Goal: Task Accomplishment & Management: Complete application form

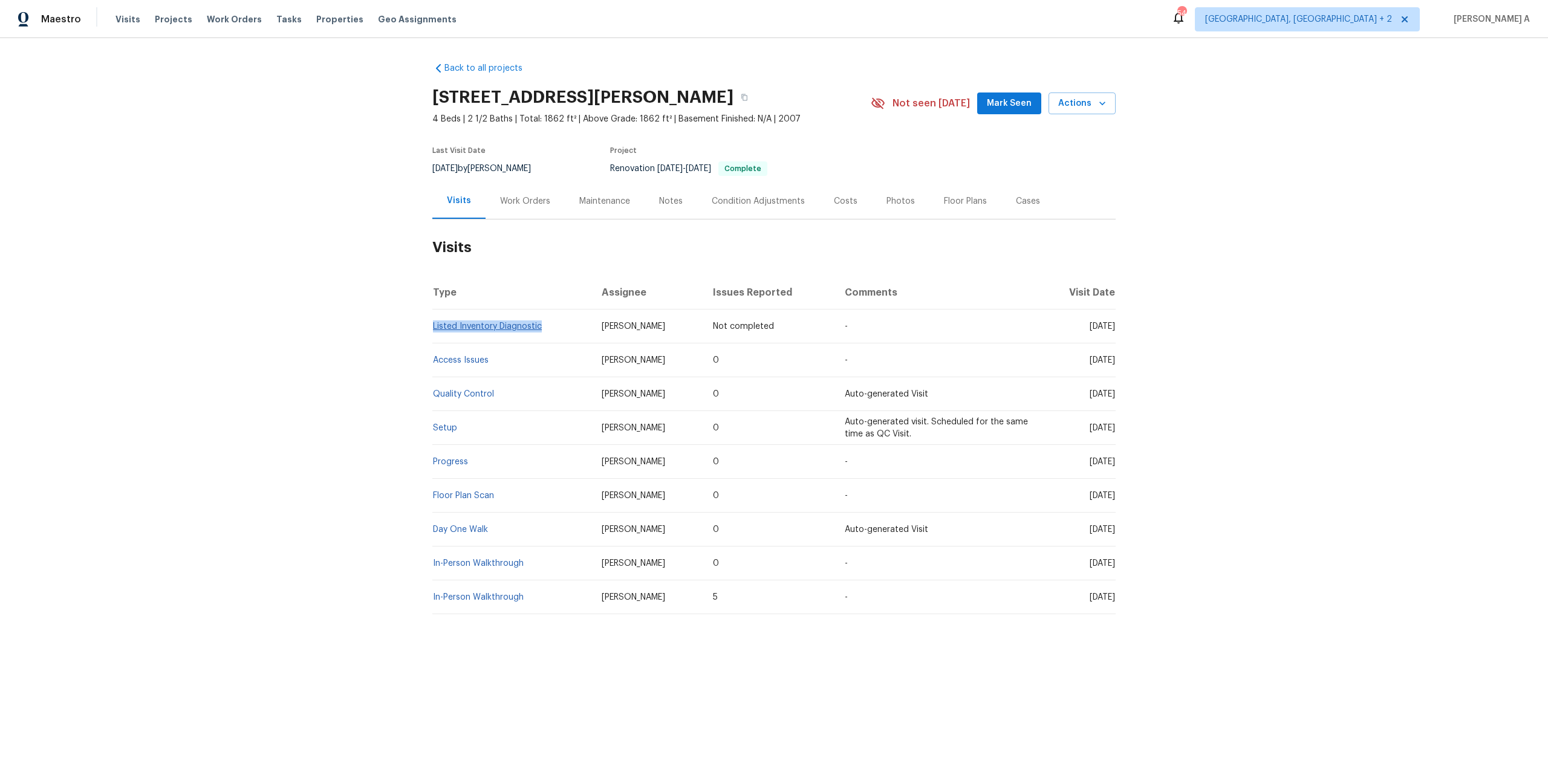
drag, startPoint x: 544, startPoint y: 327, endPoint x: 434, endPoint y: 323, distance: 109.5
click at [434, 323] on td "Listed Inventory Diagnostic" at bounding box center [512, 327] width 160 height 34
copy link "Listed Inventory Diagnostic"
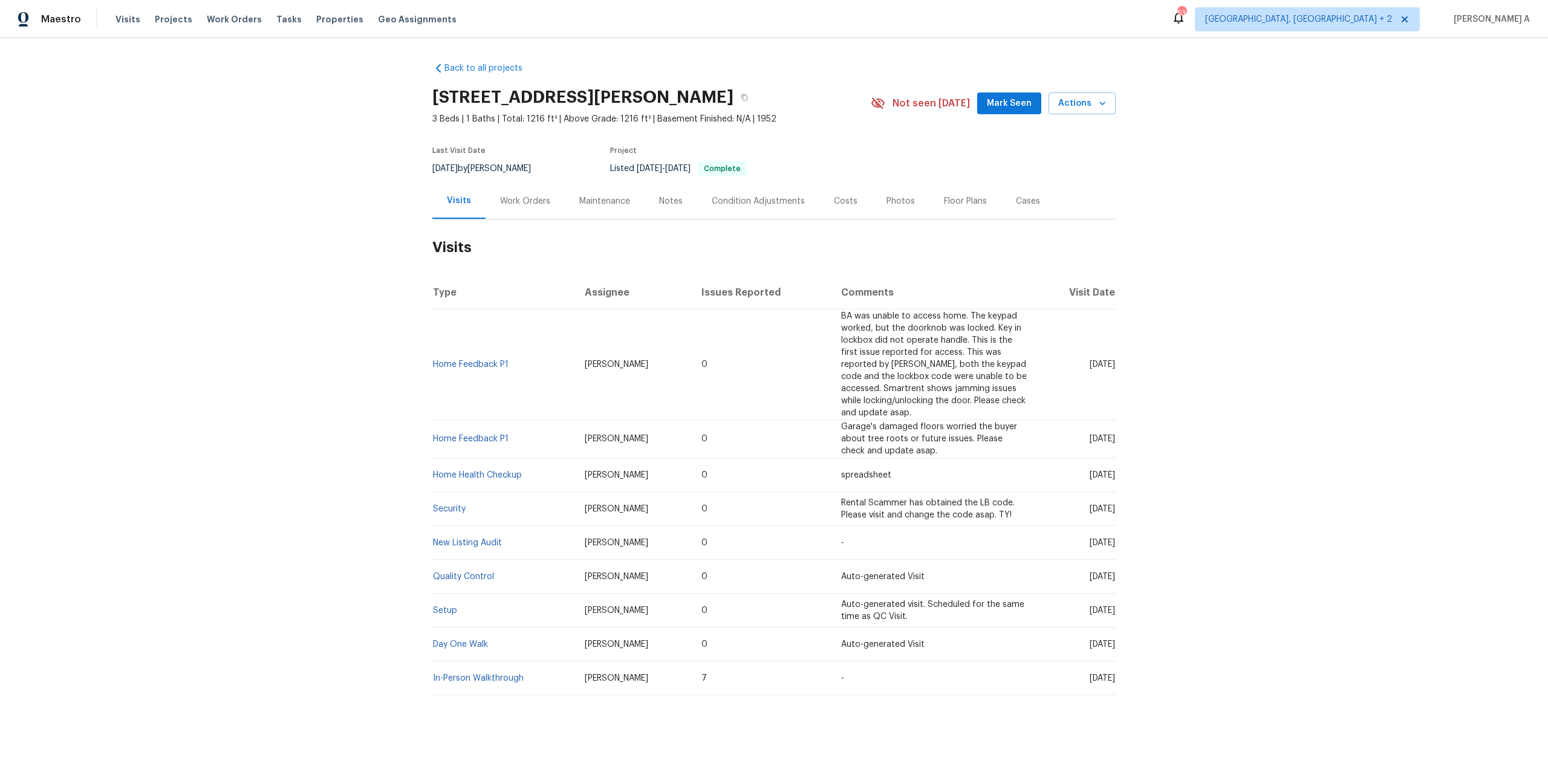
click at [506, 209] on div "Work Orders" at bounding box center [525, 201] width 79 height 36
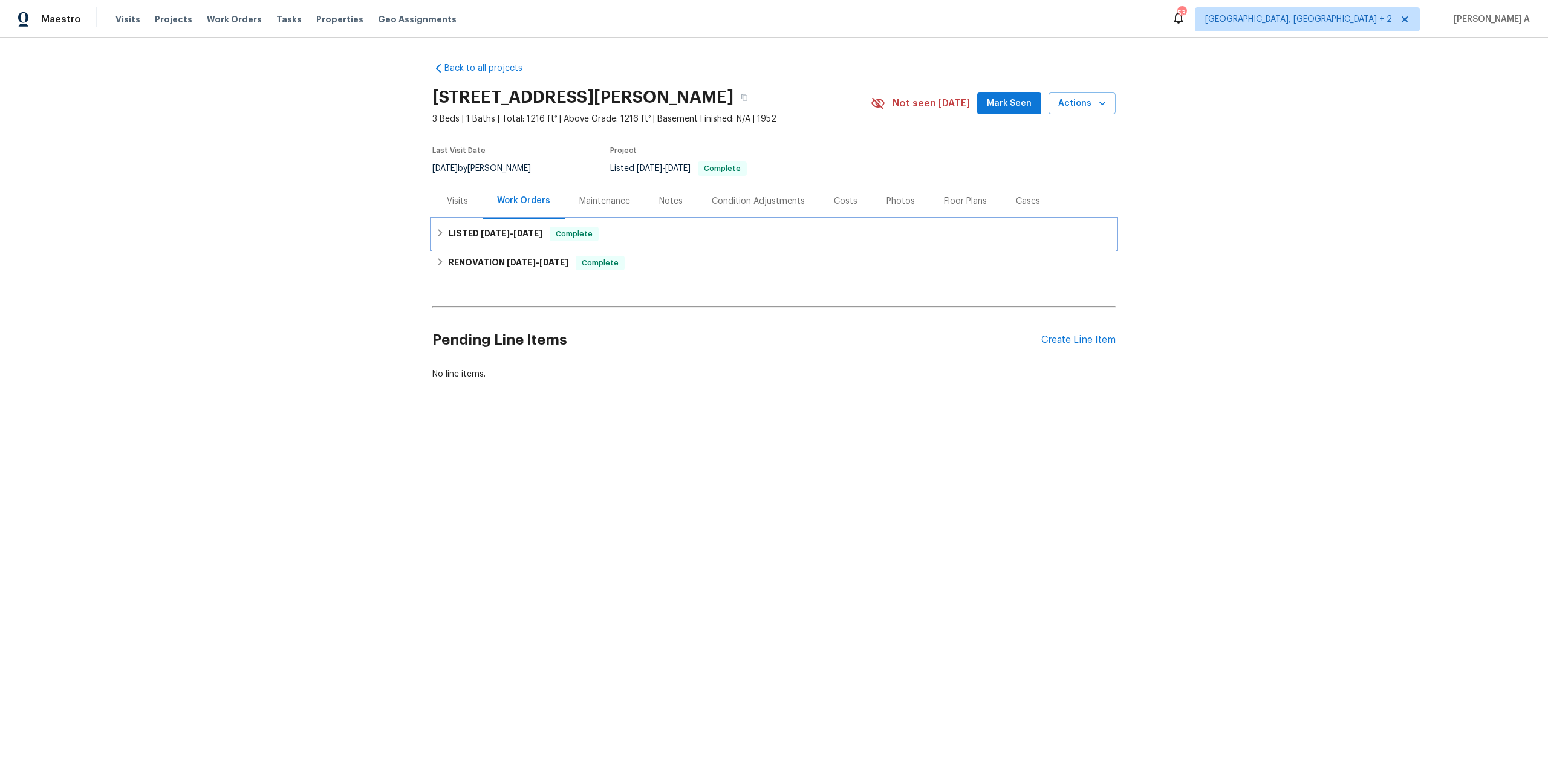
click at [518, 238] on h6 "LISTED 9/3/25 - 9/4/25" at bounding box center [496, 234] width 94 height 15
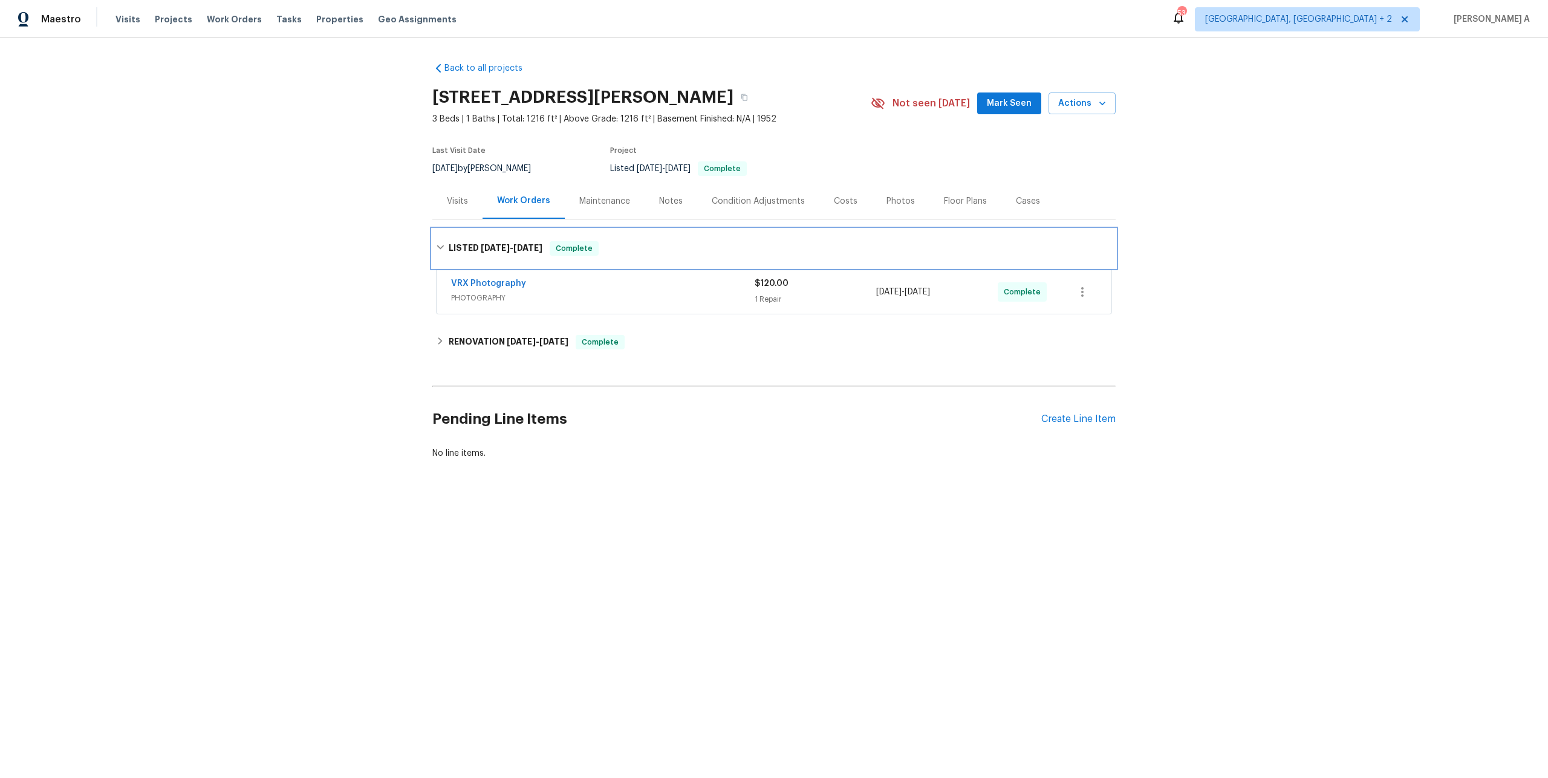
click at [523, 245] on span "9/4/25" at bounding box center [527, 248] width 29 height 8
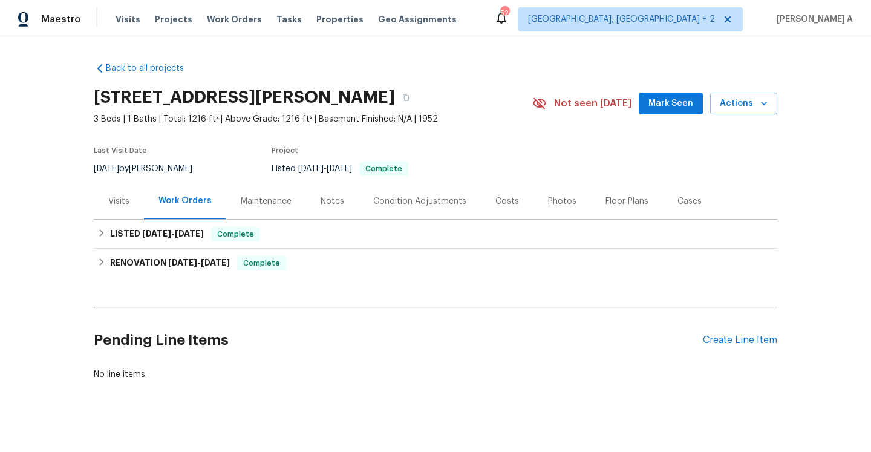
click at [123, 192] on div "Visits" at bounding box center [119, 201] width 50 height 36
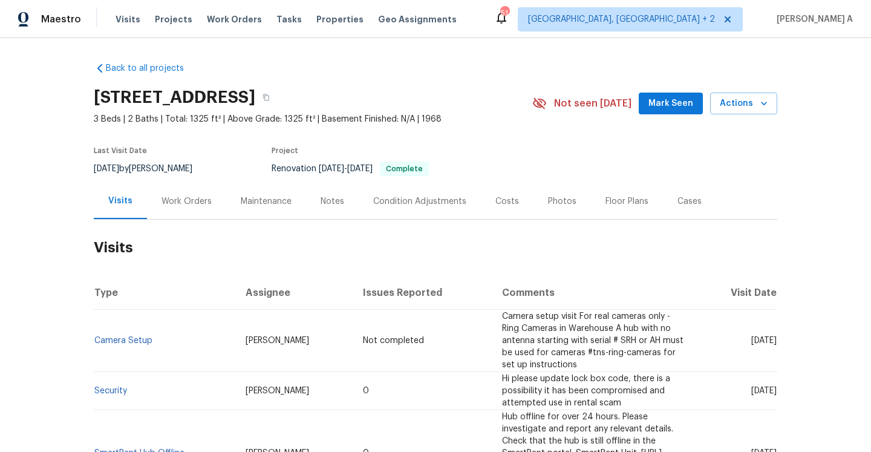
click at [193, 214] on div "Work Orders" at bounding box center [186, 201] width 79 height 36
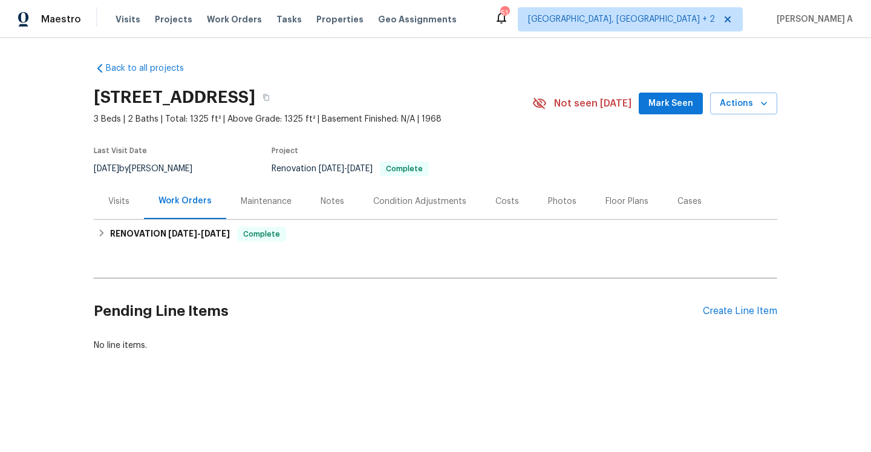
click at [130, 206] on div "Visits" at bounding box center [119, 201] width 50 height 36
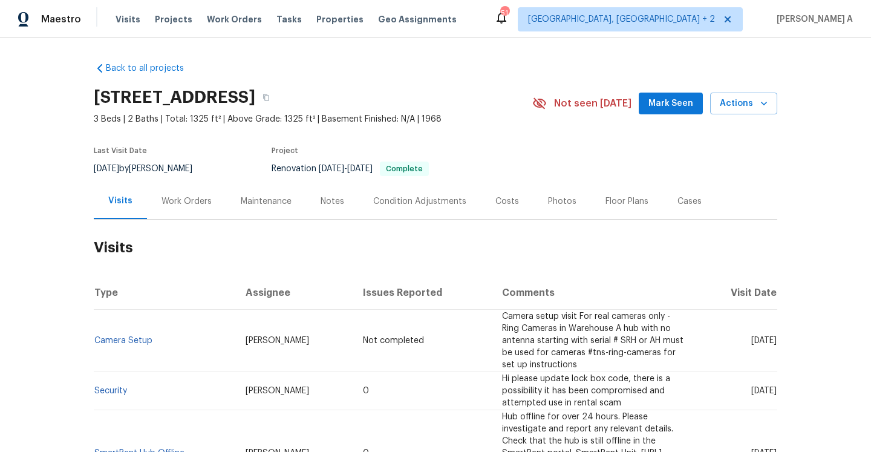
click at [212, 203] on div "Work Orders" at bounding box center [186, 201] width 79 height 36
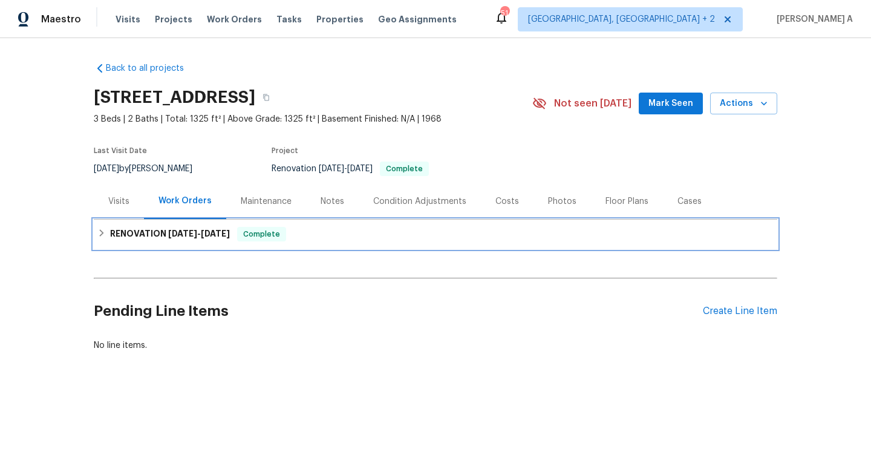
click at [221, 228] on h6 "RENOVATION 9/3/25 - 9/12/25" at bounding box center [170, 234] width 120 height 15
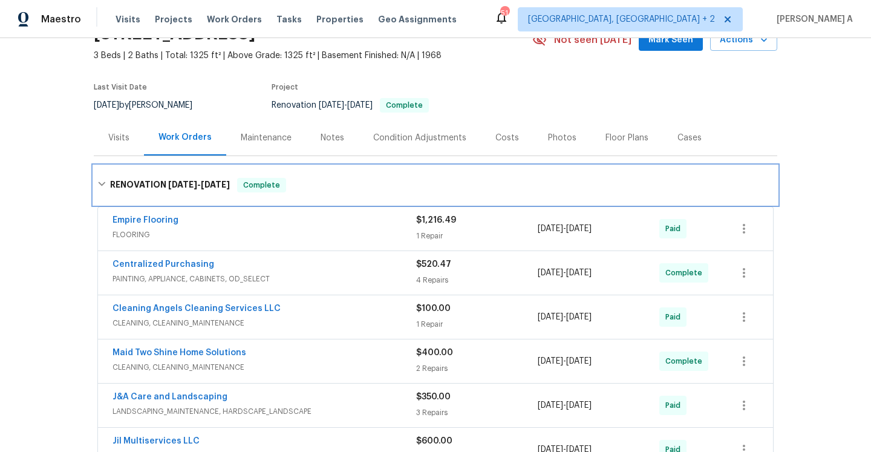
scroll to position [40, 0]
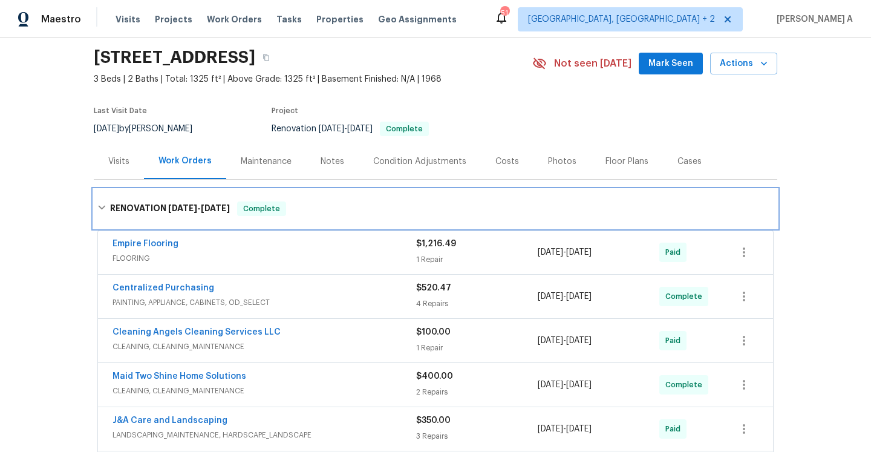
click at [282, 215] on div "Complete" at bounding box center [261, 208] width 49 height 15
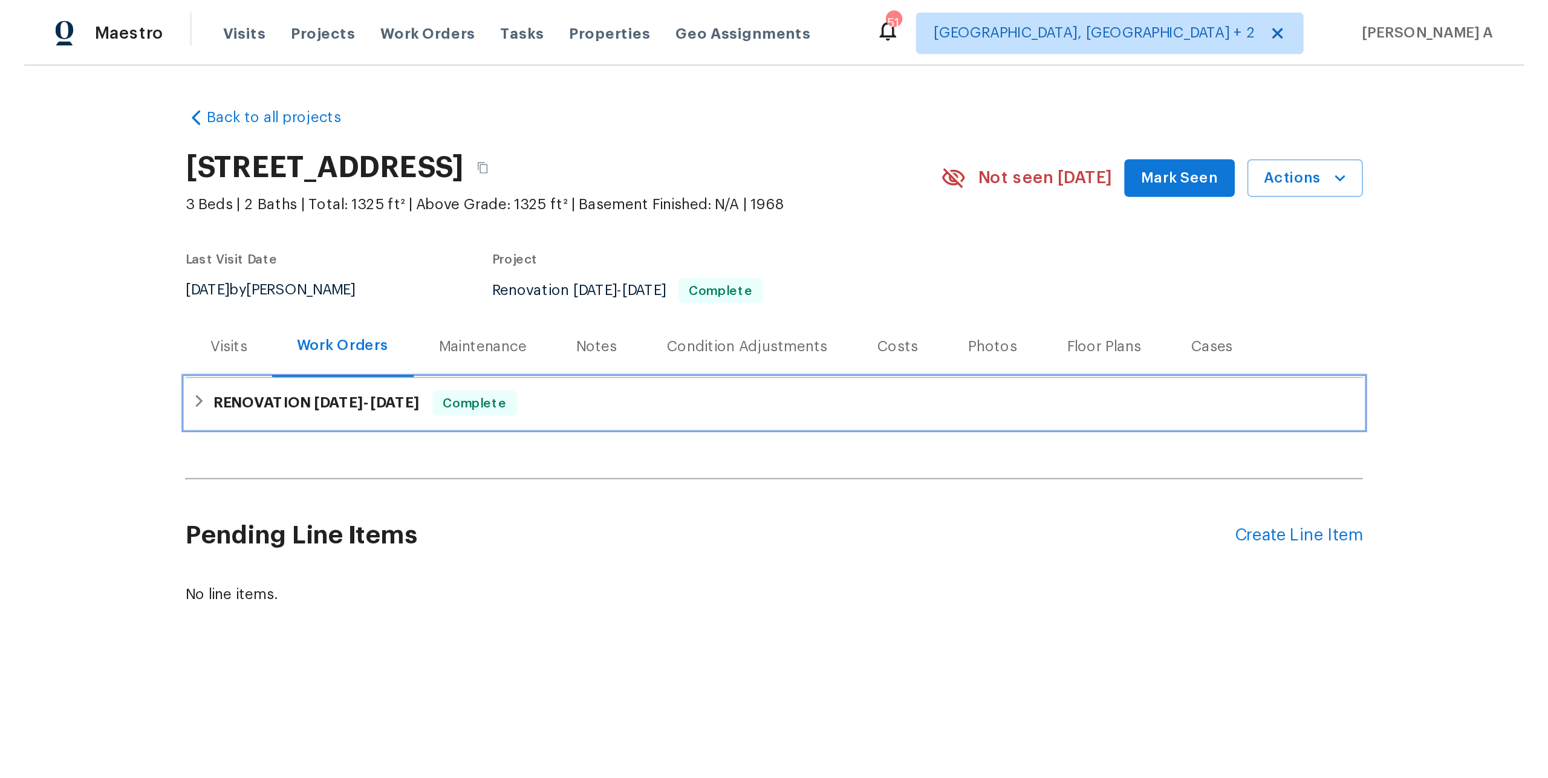
scroll to position [0, 0]
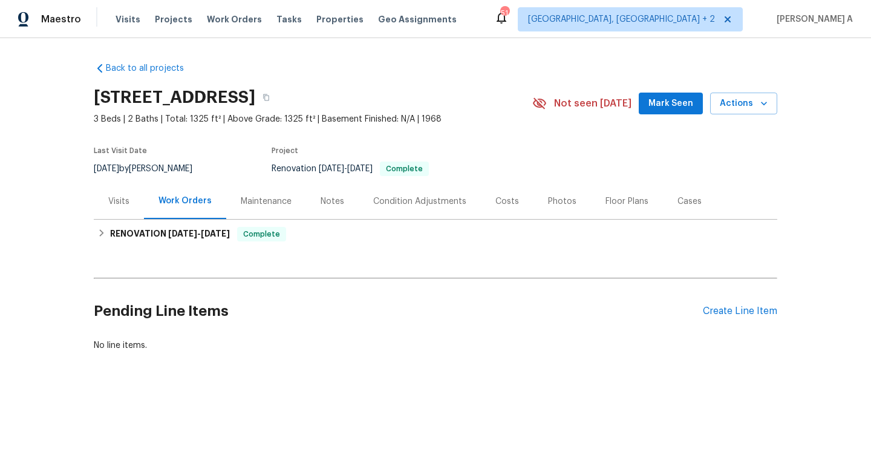
click at [132, 204] on div "Visits" at bounding box center [119, 201] width 50 height 36
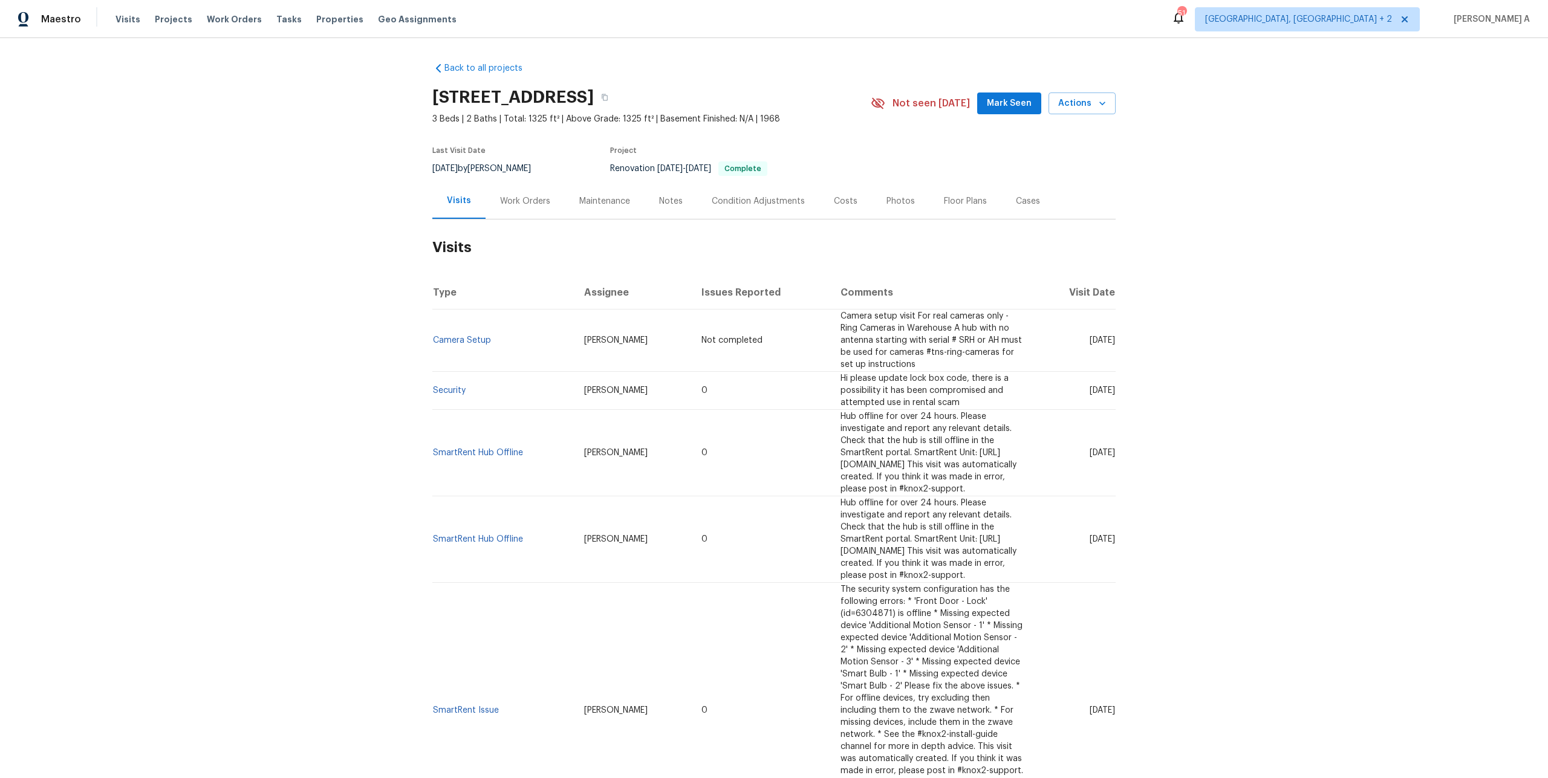
click at [533, 218] on div "Work Orders" at bounding box center [525, 201] width 79 height 36
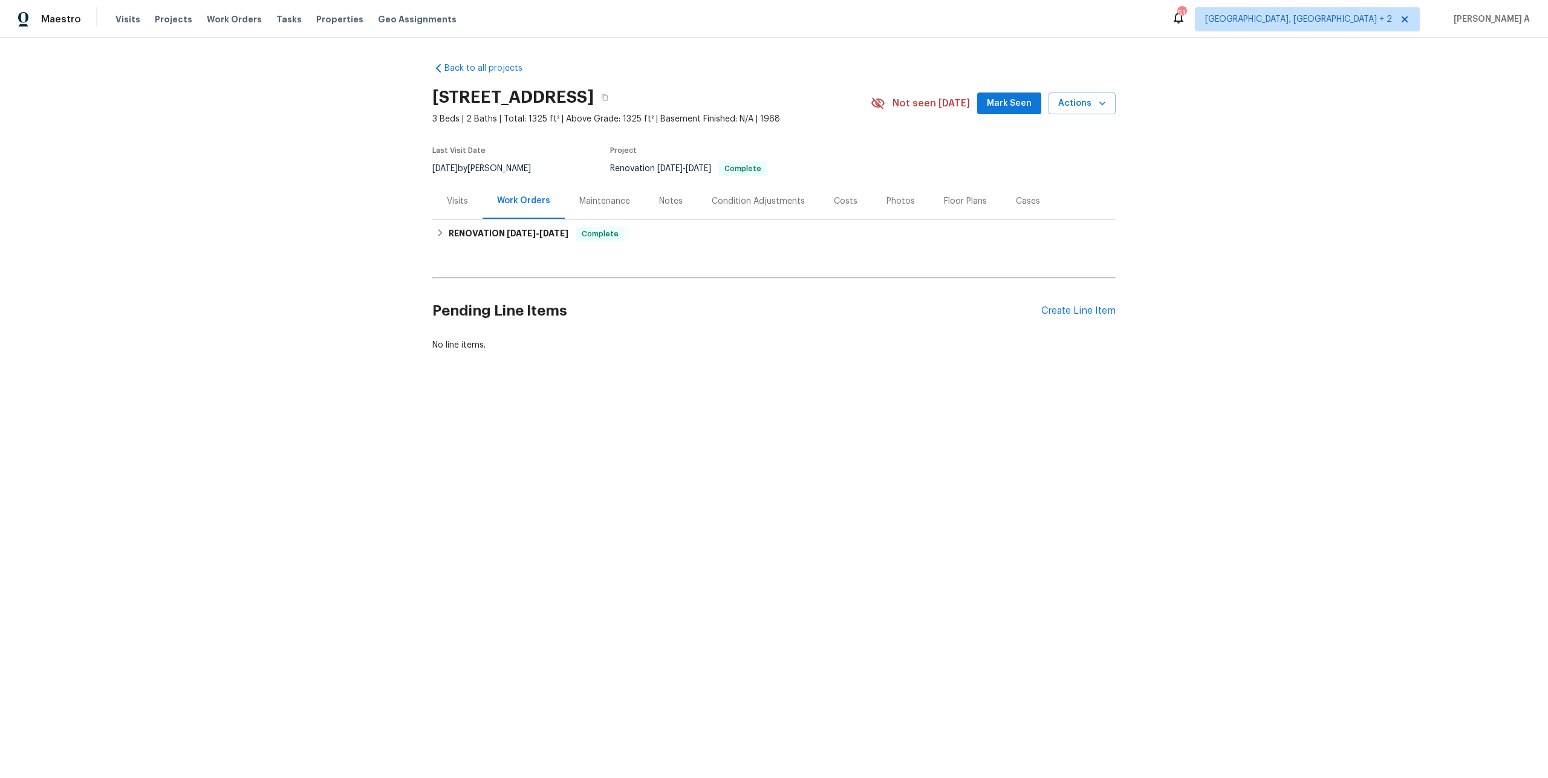
click at [473, 205] on div "Visits" at bounding box center [457, 201] width 50 height 36
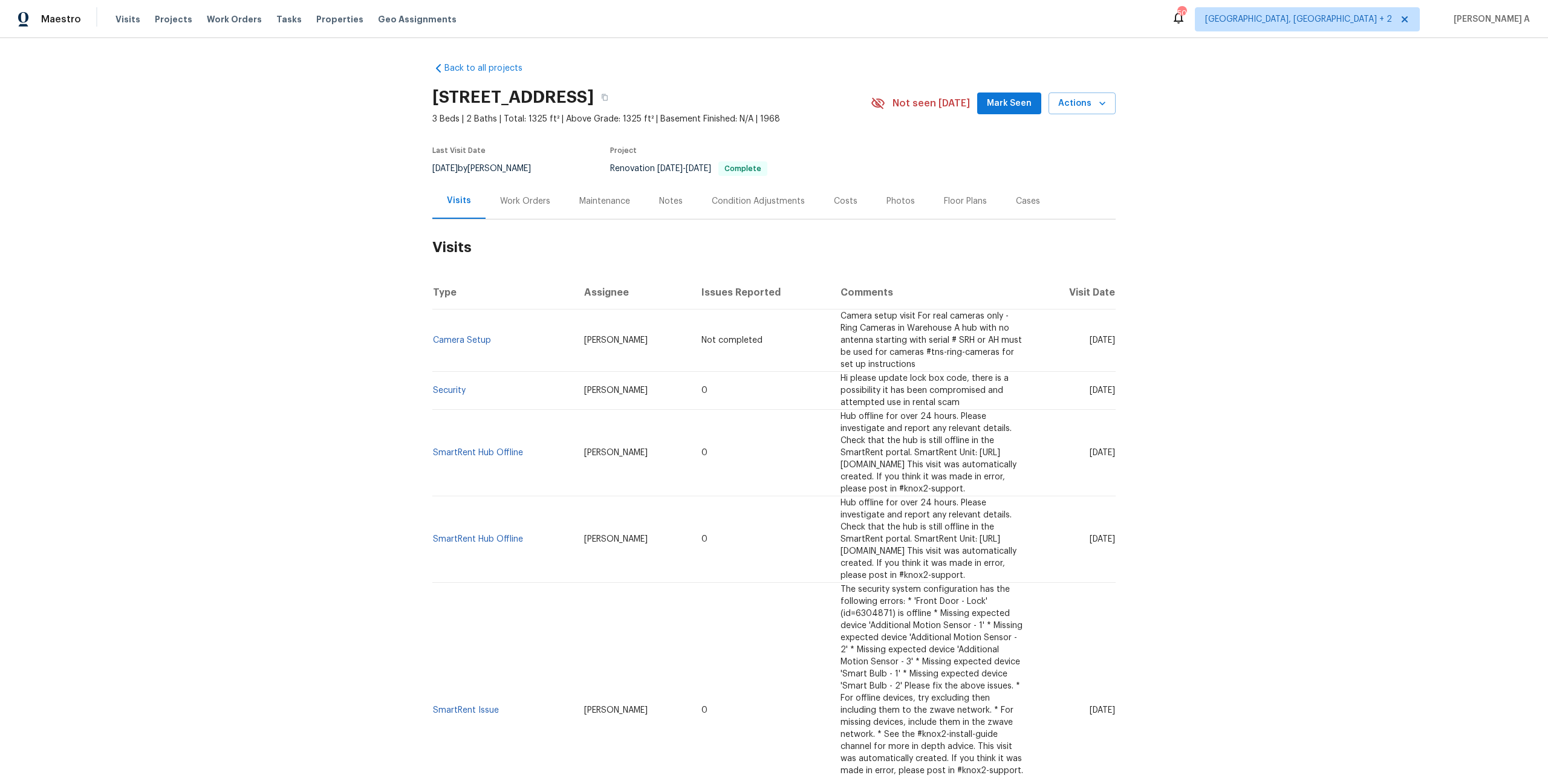
click at [495, 198] on div "Work Orders" at bounding box center [525, 201] width 79 height 36
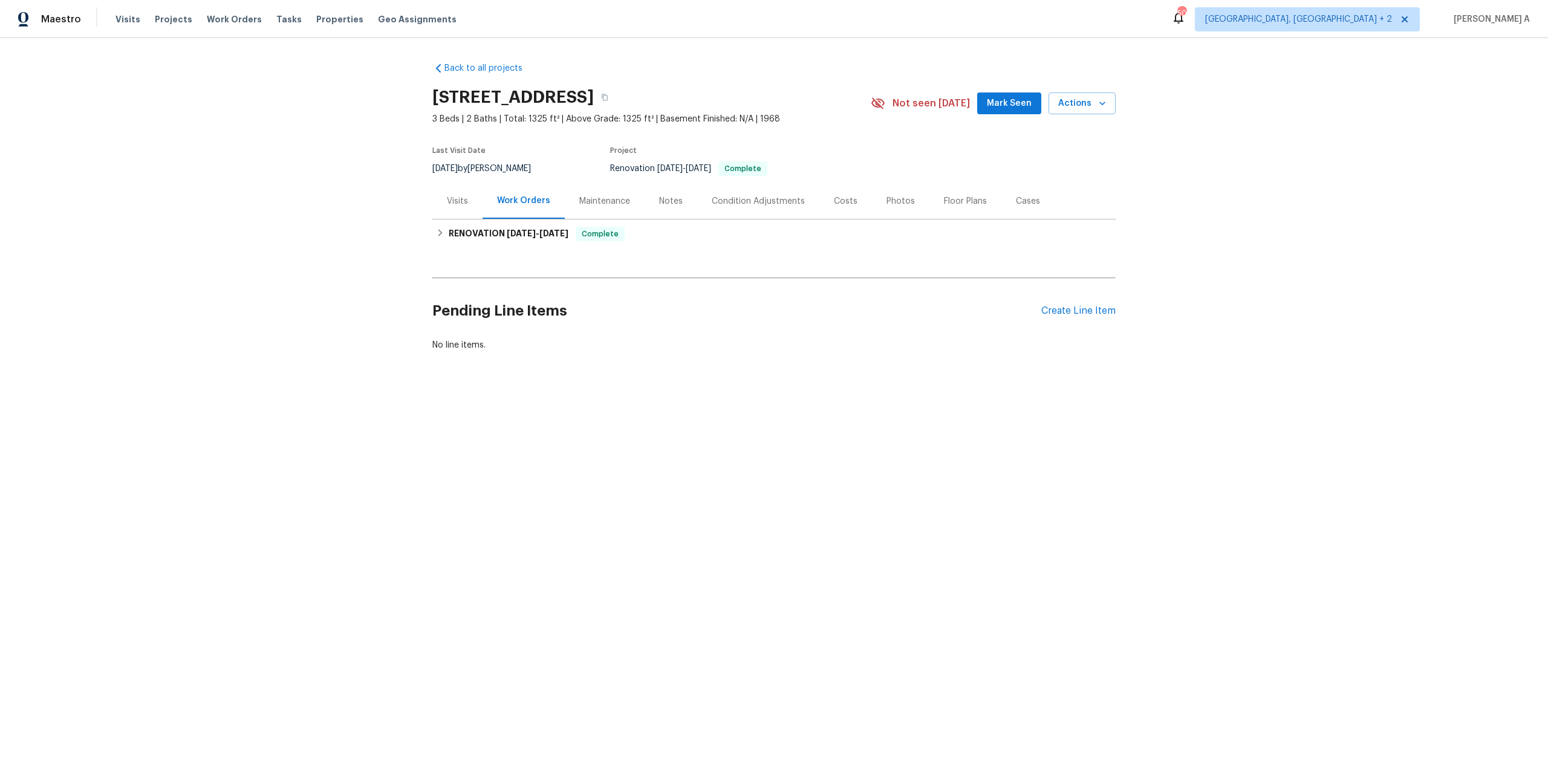
click at [473, 199] on div "Visits" at bounding box center [457, 201] width 50 height 36
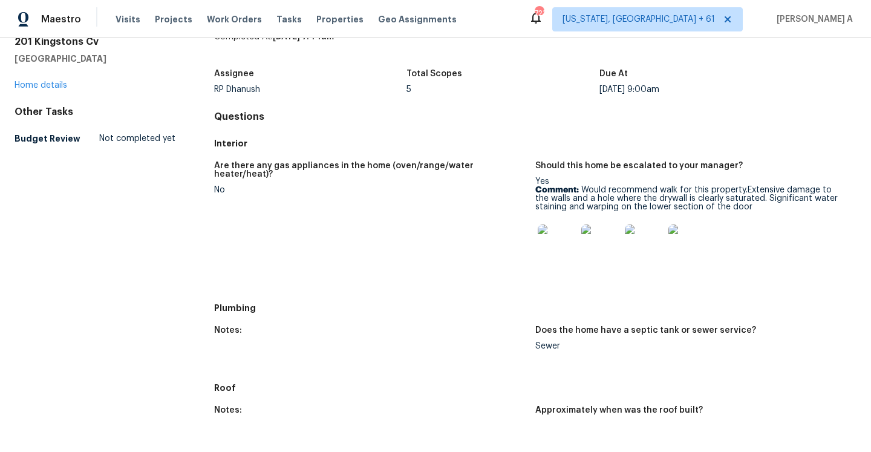
scroll to position [62, 0]
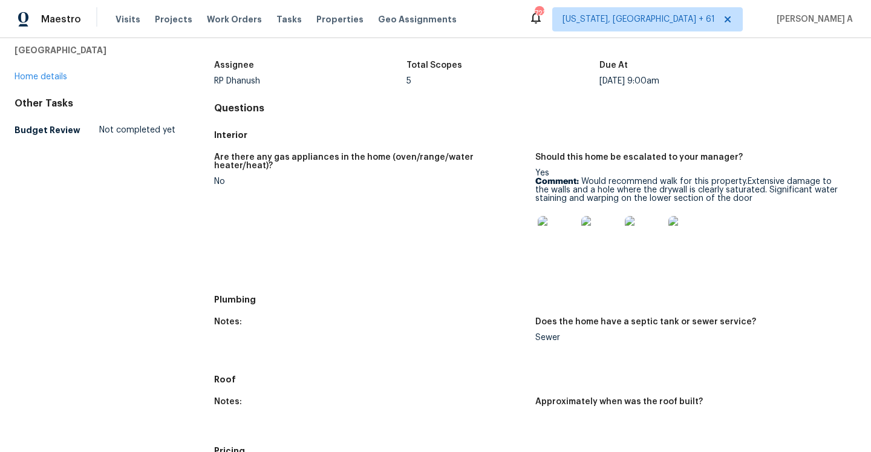
click at [221, 177] on div "No" at bounding box center [369, 181] width 311 height 8
drag, startPoint x: 535, startPoint y: 154, endPoint x: 593, endPoint y: 169, distance: 59.8
click at [593, 169] on div "Are there any gas appliances in the home (oven/range/water heater/heat)? No Sho…" at bounding box center [535, 217] width 642 height 143
click at [593, 169] on div "Yes Comment: Would recommend walk for this property.Extensive damage to the wal…" at bounding box center [690, 215] width 311 height 93
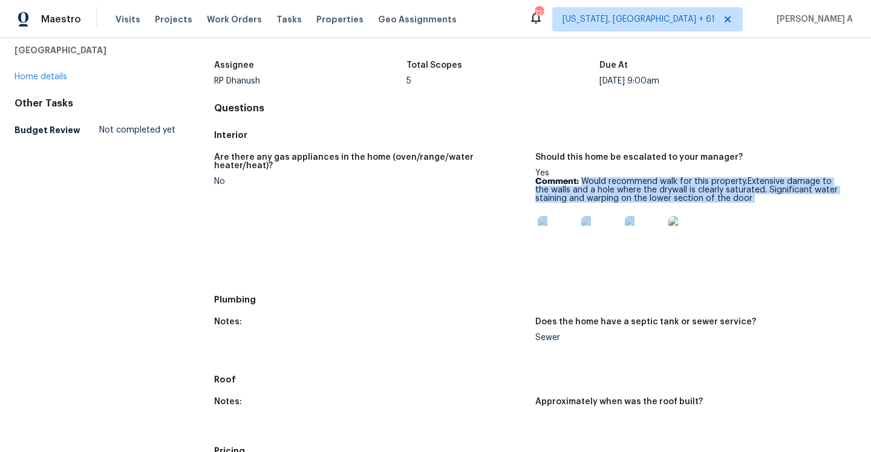
drag, startPoint x: 580, startPoint y: 181, endPoint x: 743, endPoint y: 203, distance: 164.1
click at [743, 204] on div "Yes Comment: Would recommend walk for this property.Extensive damage to the wal…" at bounding box center [690, 215] width 311 height 93
click at [743, 203] on div "Yes Comment: Would recommend walk for this property.Extensive damage to the wal…" at bounding box center [690, 215] width 311 height 93
drag, startPoint x: 744, startPoint y: 184, endPoint x: 749, endPoint y: 203, distance: 19.4
click at [749, 203] on div "Yes Comment: Would recommend walk for this property.Extensive damage to the wal…" at bounding box center [690, 215] width 311 height 93
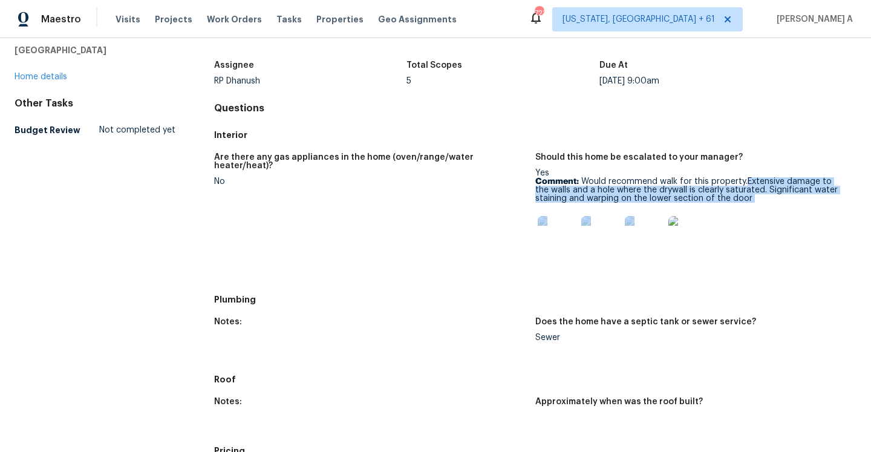
click at [753, 206] on div "Yes Comment: Would recommend walk for this property.Extensive damage to the wal…" at bounding box center [690, 215] width 311 height 93
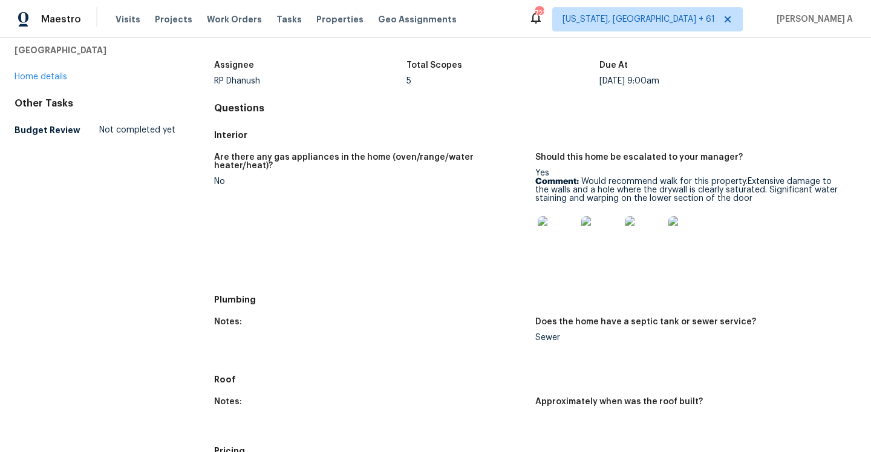
click at [564, 240] on img at bounding box center [557, 235] width 39 height 39
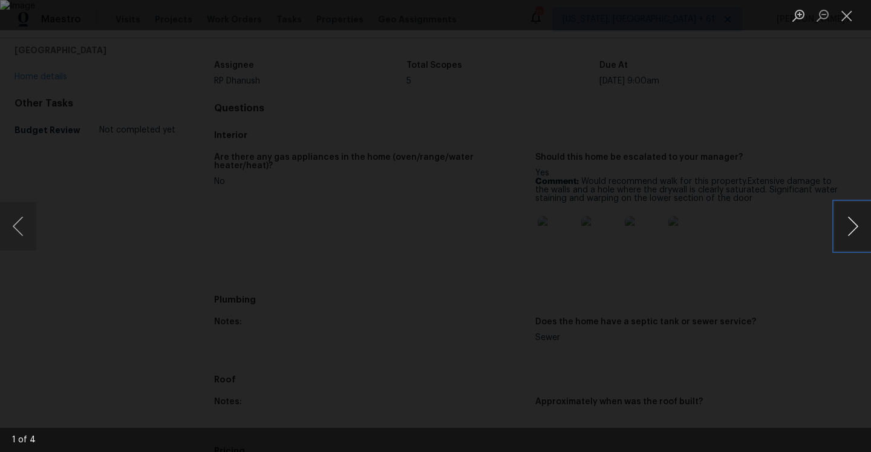
click at [850, 233] on button "Next image" at bounding box center [852, 226] width 36 height 48
click at [13, 218] on button "Previous image" at bounding box center [18, 226] width 36 height 48
click at [811, 149] on div "Lightbox" at bounding box center [435, 226] width 871 height 452
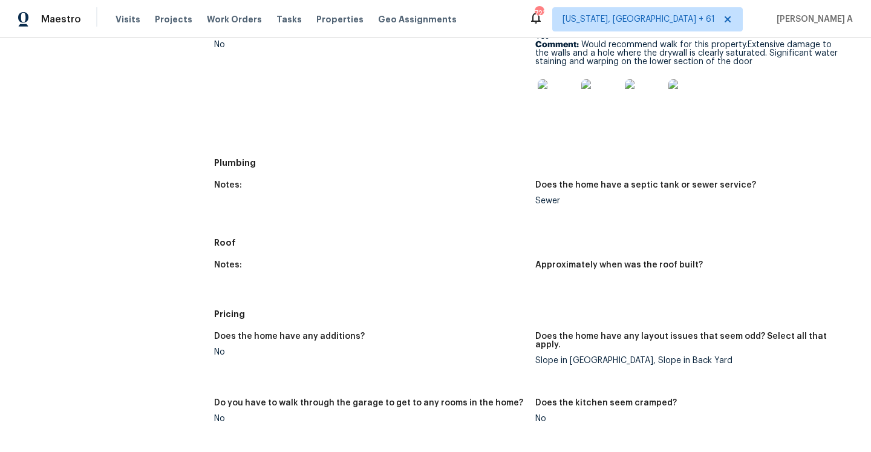
scroll to position [209, 0]
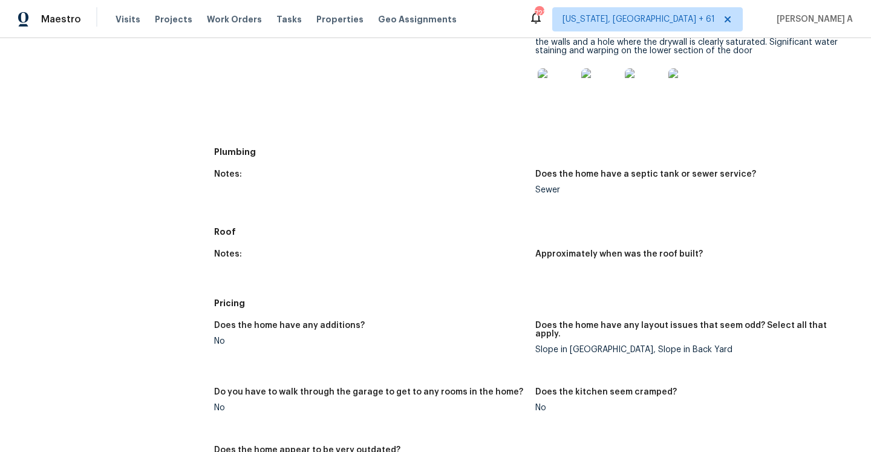
click at [548, 189] on div "Sewer" at bounding box center [690, 190] width 311 height 8
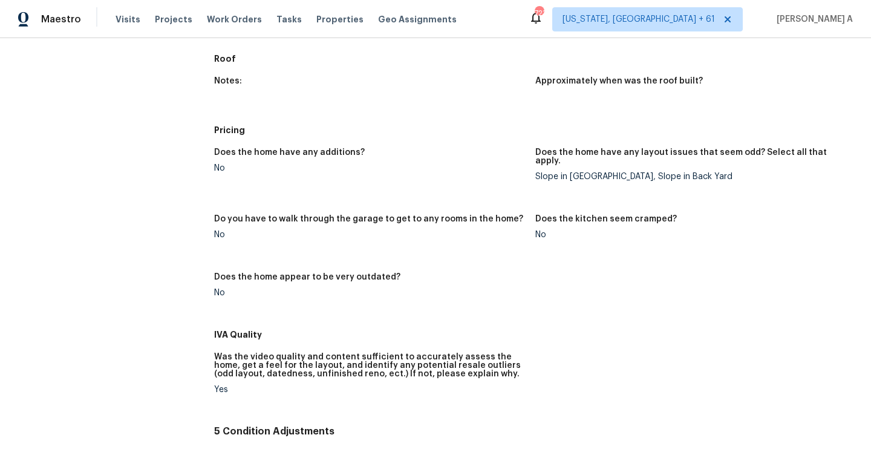
scroll to position [383, 0]
click at [547, 171] on div "Slope in [GEOGRAPHIC_DATA], Slope in Back Yard" at bounding box center [690, 175] width 311 height 8
click at [568, 178] on figure "Does the home have any layout issues that seem odd? Select all that apply. Slop…" at bounding box center [695, 173] width 321 height 52
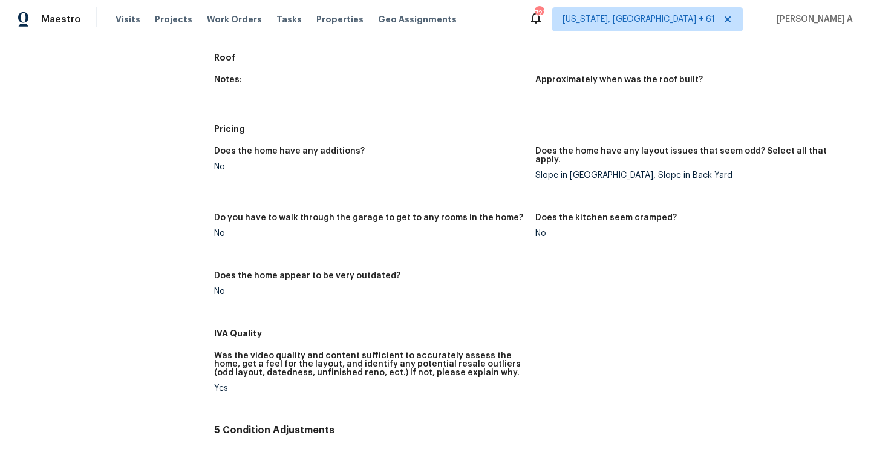
click at [219, 164] on div "No" at bounding box center [369, 167] width 311 height 8
click at [220, 229] on div "No" at bounding box center [369, 233] width 311 height 8
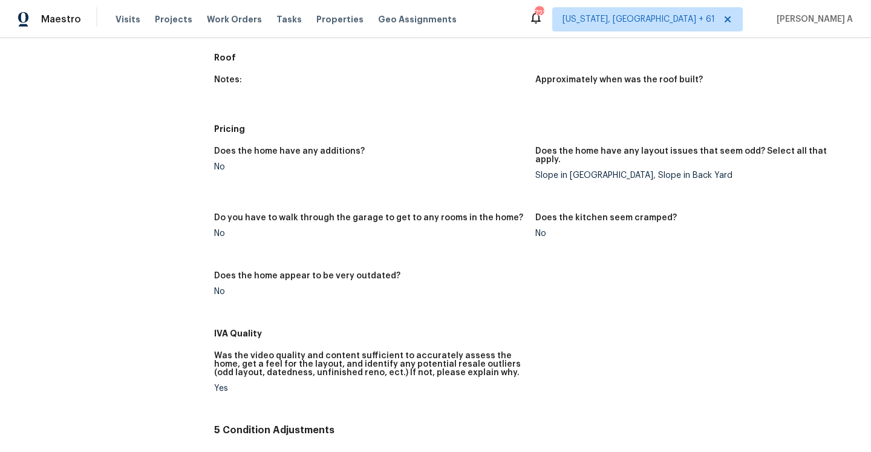
click at [215, 163] on div "No" at bounding box center [369, 167] width 311 height 8
click at [216, 229] on div "No" at bounding box center [369, 233] width 311 height 8
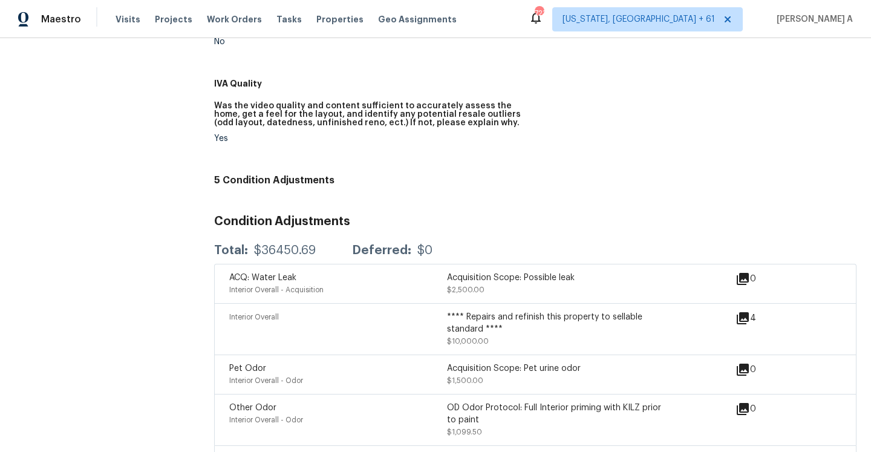
scroll to position [684, 0]
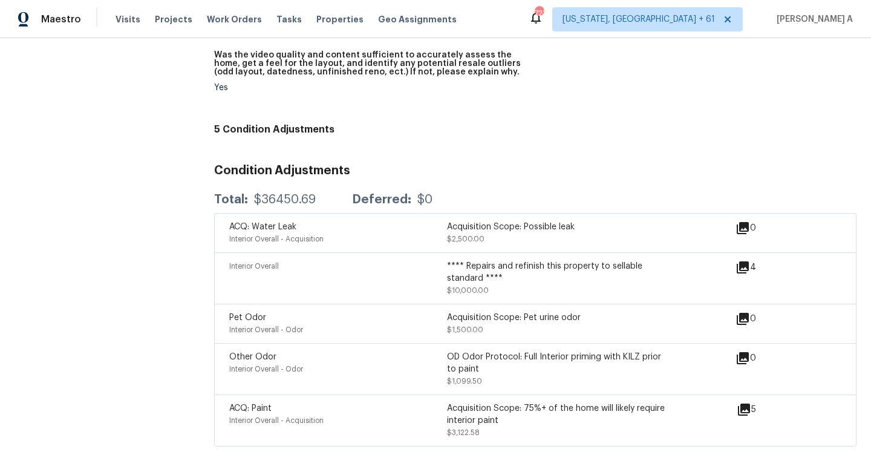
click at [318, 193] on div "Total: $36450.69 Deferred: $0" at bounding box center [323, 199] width 218 height 12
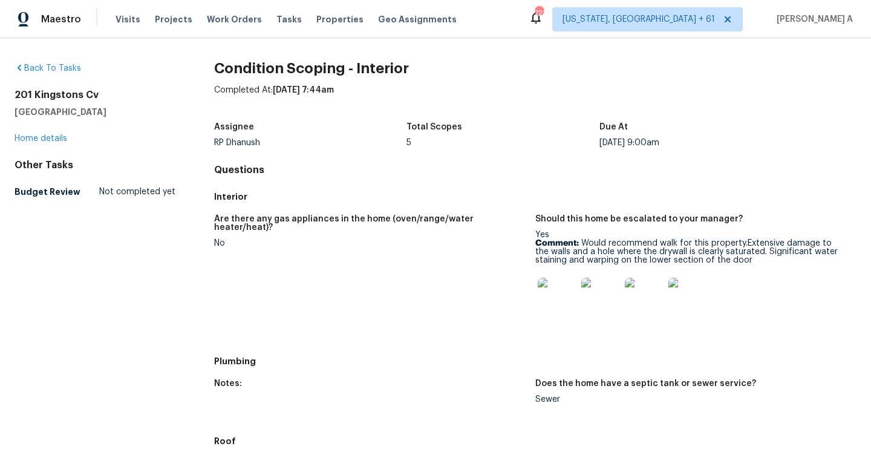
scroll to position [4, 0]
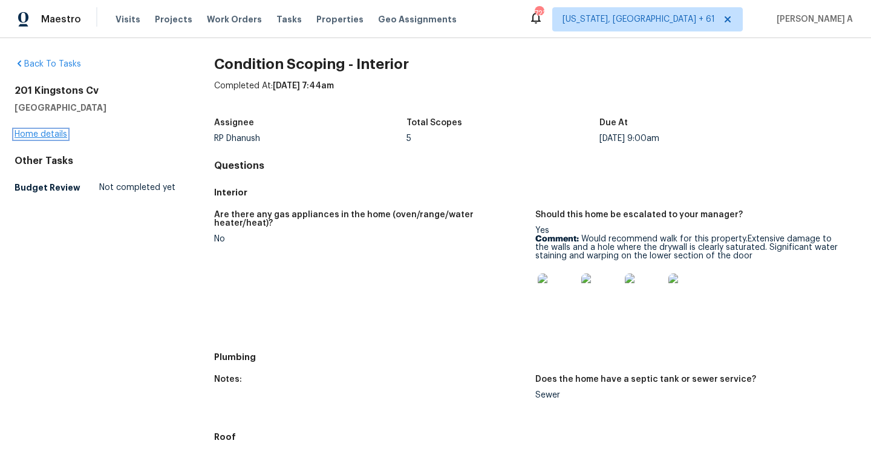
click at [45, 137] on link "Home details" at bounding box center [41, 134] width 53 height 8
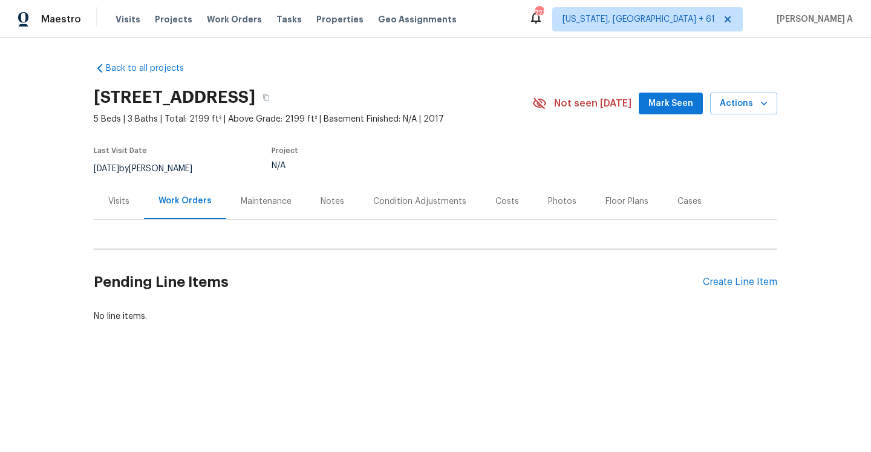
click at [127, 204] on div "Visits" at bounding box center [118, 201] width 21 height 12
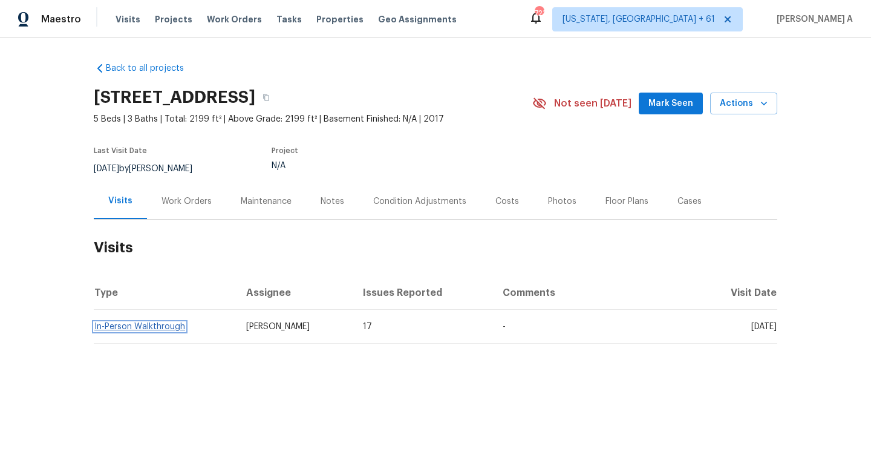
click at [160, 324] on link "In-Person Walkthrough" at bounding box center [139, 326] width 91 height 8
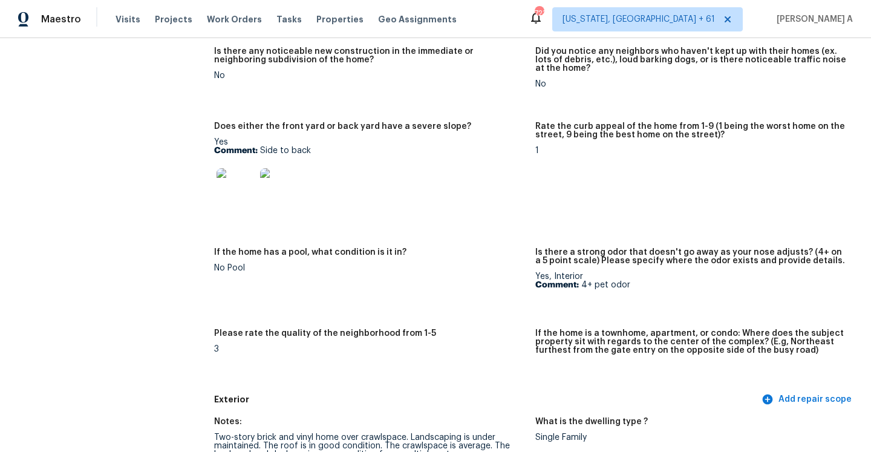
scroll to position [95, 0]
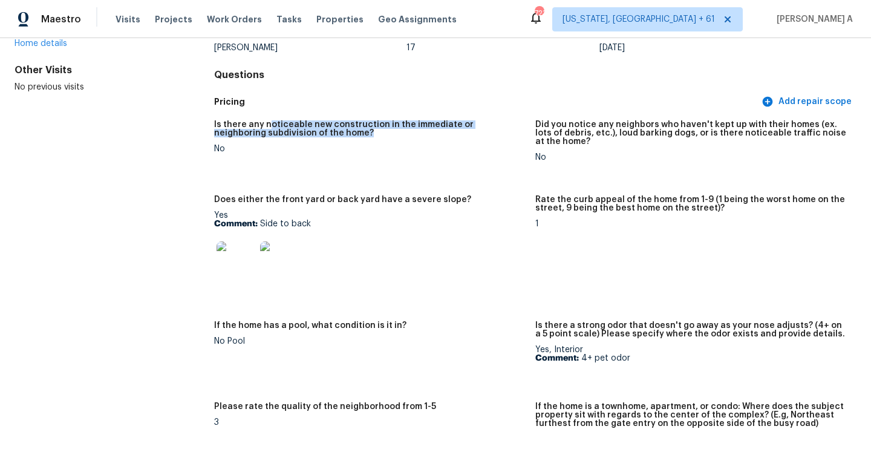
drag, startPoint x: 265, startPoint y: 126, endPoint x: 342, endPoint y: 137, distance: 77.6
click at [342, 137] on h5 "Is there any noticeable new construction in the immediate or neighboring subdiv…" at bounding box center [369, 128] width 311 height 17
click at [348, 137] on h5 "Is there any noticeable new construction in the immediate or neighboring subdiv…" at bounding box center [369, 128] width 311 height 17
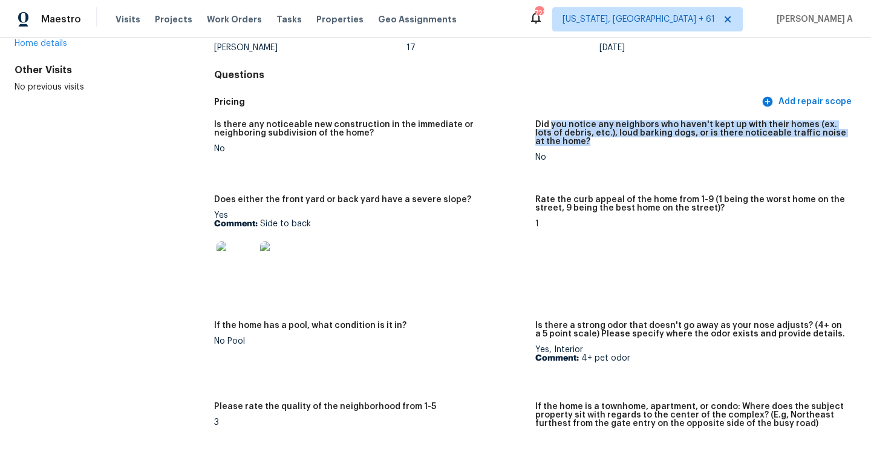
drag, startPoint x: 550, startPoint y: 125, endPoint x: 621, endPoint y: 141, distance: 72.6
click at [621, 141] on h5 "Did you notice any neighbors who haven't kept up with their homes (ex. lots of …" at bounding box center [690, 132] width 311 height 25
click at [629, 137] on h5 "Did you notice any neighbors who haven't kept up with their homes (ex. lots of …" at bounding box center [690, 132] width 311 height 25
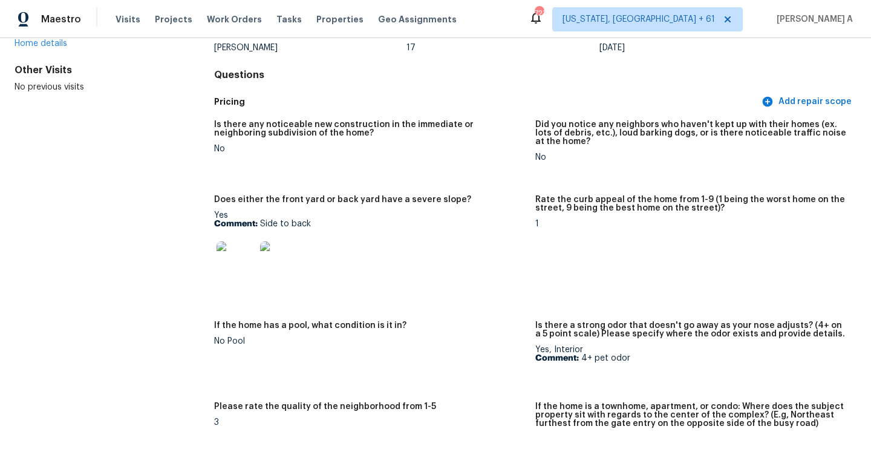
click at [539, 154] on div "No" at bounding box center [690, 157] width 311 height 8
click at [660, 145] on div "Did you notice any neighbors who haven't kept up with their homes (ex. lots of …" at bounding box center [690, 136] width 311 height 33
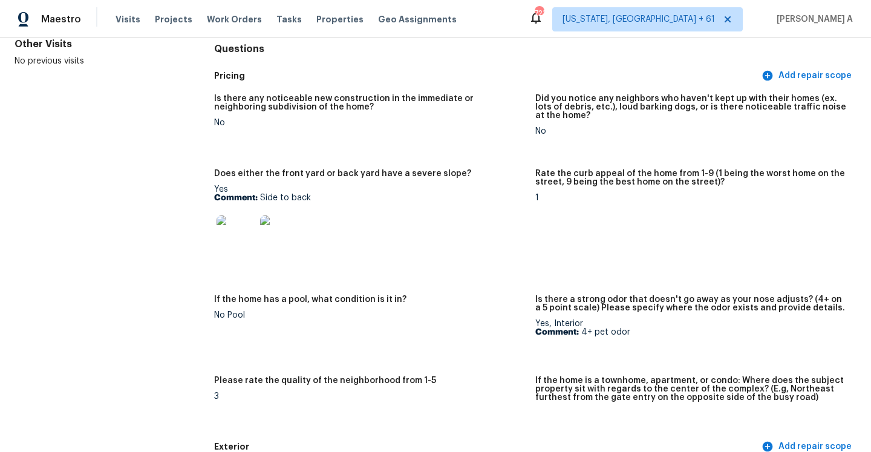
scroll to position [130, 0]
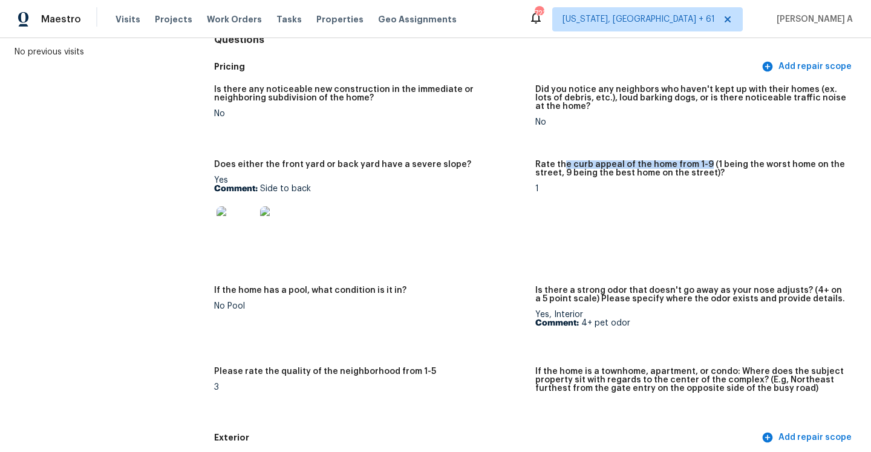
drag, startPoint x: 564, startPoint y: 161, endPoint x: 703, endPoint y: 160, distance: 139.7
click at [703, 160] on h5 "Rate the curb appeal of the home from 1-9 (1 being the worst home on the street…" at bounding box center [690, 168] width 311 height 17
click at [533, 183] on figure "Does either the front yard or back yard have a severe slope? Yes Comment: Side …" at bounding box center [374, 215] width 321 height 111
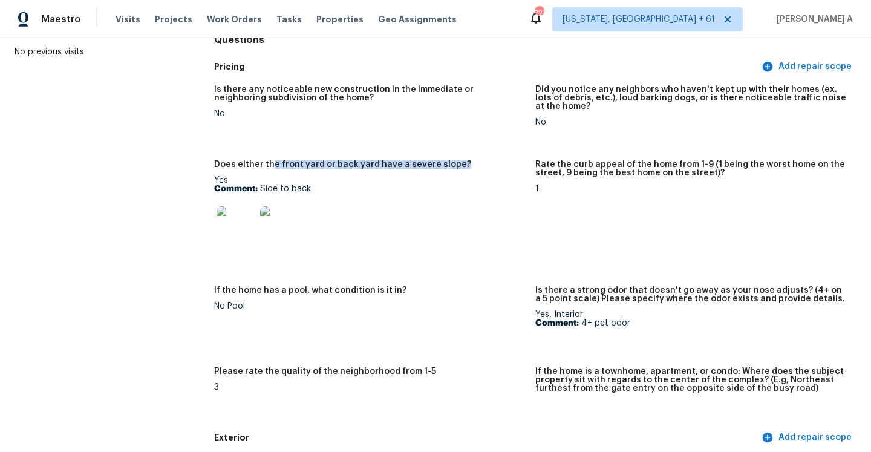
drag, startPoint x: 270, startPoint y: 166, endPoint x: 349, endPoint y: 171, distance: 79.3
click at [349, 171] on div "Does either the front yard or back yard have a severe slope?" at bounding box center [369, 168] width 311 height 16
click at [241, 216] on img at bounding box center [235, 225] width 39 height 39
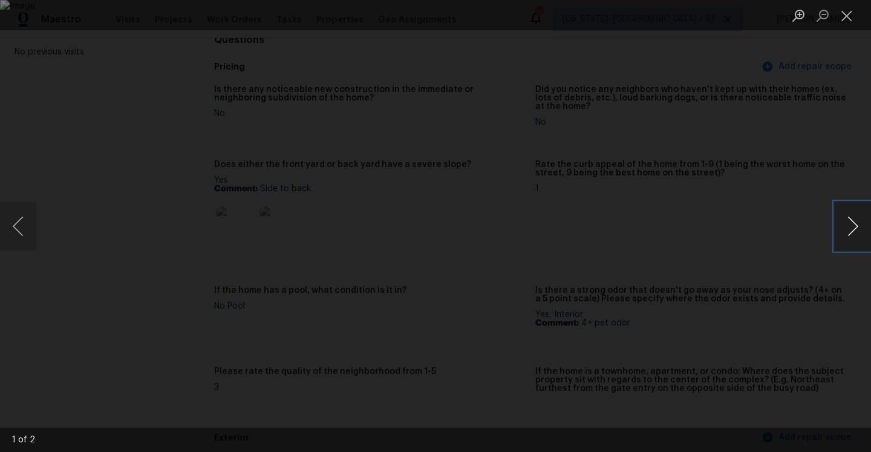
click at [854, 228] on button "Next image" at bounding box center [852, 226] width 36 height 48
click at [791, 160] on div "Lightbox" at bounding box center [435, 226] width 871 height 452
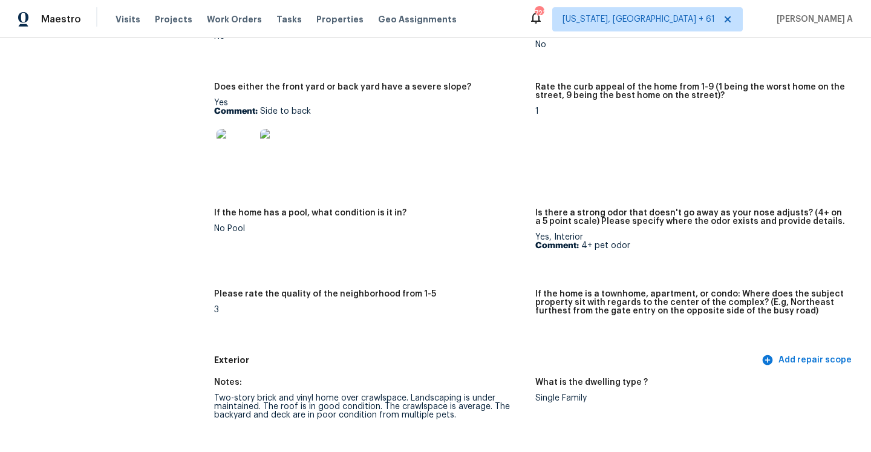
scroll to position [236, 0]
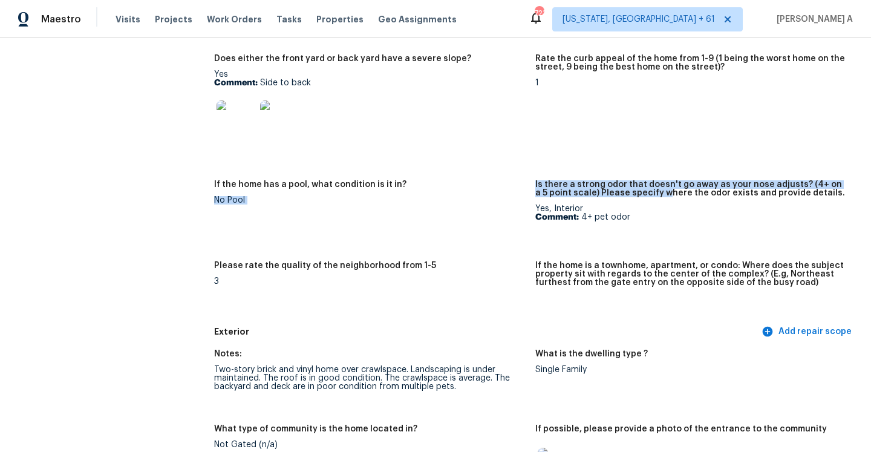
drag, startPoint x: 532, startPoint y: 184, endPoint x: 651, endPoint y: 194, distance: 119.6
click at [651, 194] on div "Is there any noticeable new construction in the immediate or neighboring subdiv…" at bounding box center [535, 146] width 642 height 348
click at [651, 194] on h5 "Is there a strong odor that doesn't go away as your nose adjusts? (4+ on a 5 po…" at bounding box center [690, 188] width 311 height 17
drag, startPoint x: 533, startPoint y: 209, endPoint x: 575, endPoint y: 210, distance: 41.7
click at [575, 210] on div "Is there any noticeable new construction in the immediate or neighboring subdiv…" at bounding box center [535, 146] width 642 height 348
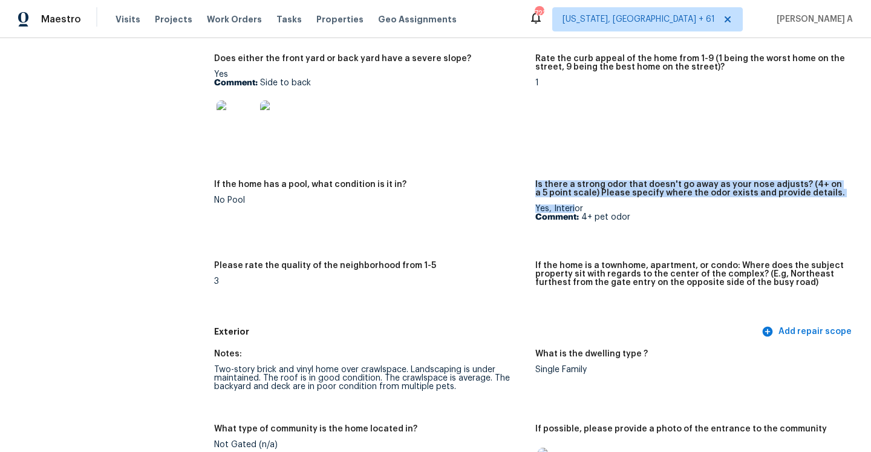
click at [576, 210] on div "Yes, Interior Comment: 4+ pet odor" at bounding box center [690, 212] width 311 height 17
drag, startPoint x: 535, startPoint y: 210, endPoint x: 551, endPoint y: 210, distance: 16.9
click at [551, 210] on div "Is there any noticeable new construction in the immediate or neighboring subdiv…" at bounding box center [535, 146] width 642 height 348
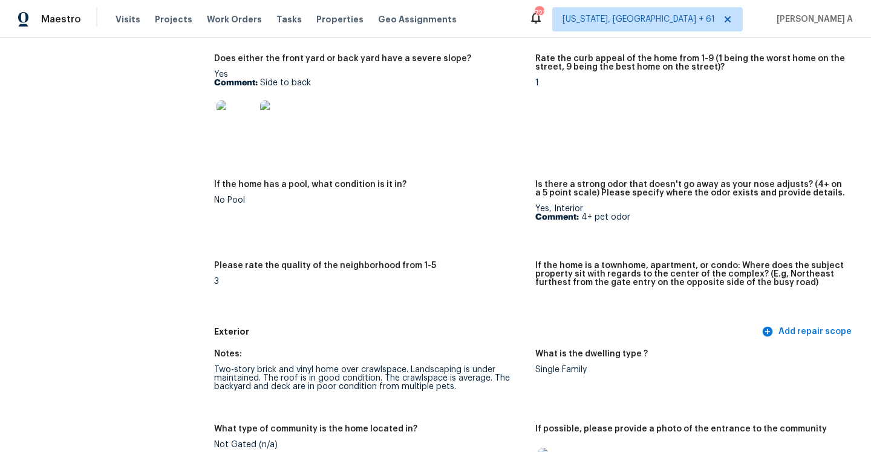
click at [552, 210] on div "Yes, Interior Comment: 4+ pet odor" at bounding box center [690, 212] width 311 height 17
drag, startPoint x: 552, startPoint y: 210, endPoint x: 573, endPoint y: 209, distance: 21.2
click at [573, 209] on div "Yes, Interior Comment: 4+ pet odor" at bounding box center [690, 212] width 311 height 17
drag, startPoint x: 579, startPoint y: 219, endPoint x: 630, endPoint y: 219, distance: 50.8
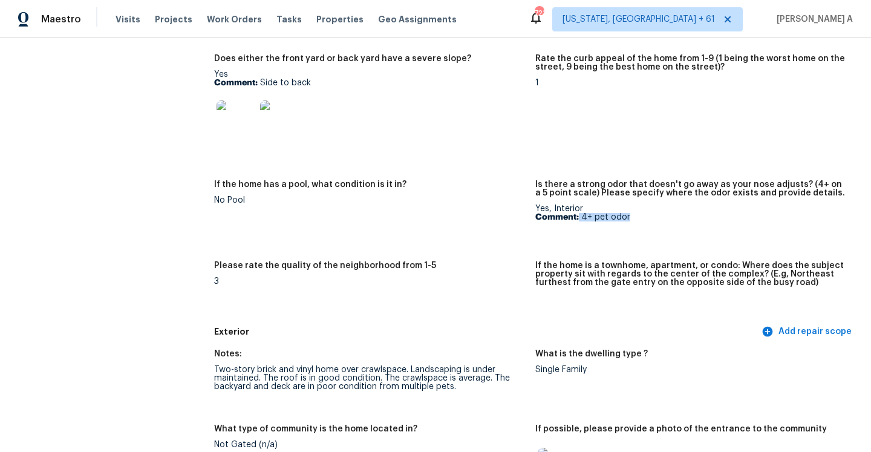
click at [630, 219] on p "Comment: 4+ pet odor" at bounding box center [690, 217] width 311 height 8
click at [565, 298] on figure "If the home is a townhome, apartment, or condo: Where does the subject property…" at bounding box center [695, 287] width 321 height 52
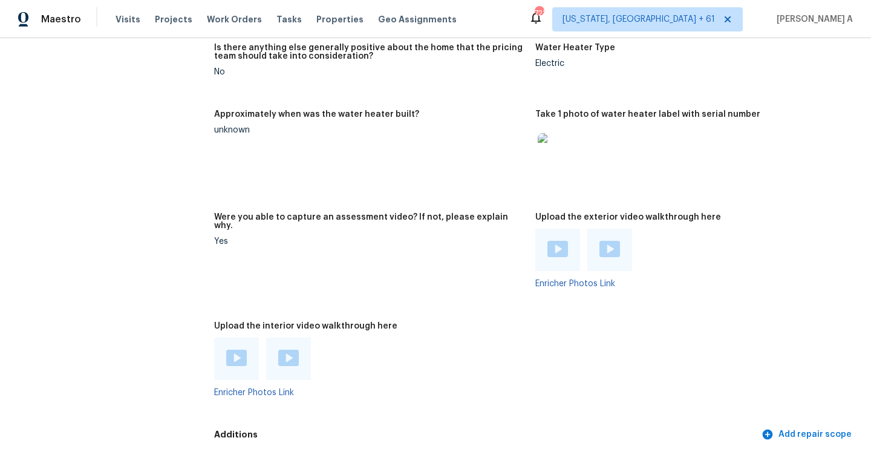
scroll to position [2237, 0]
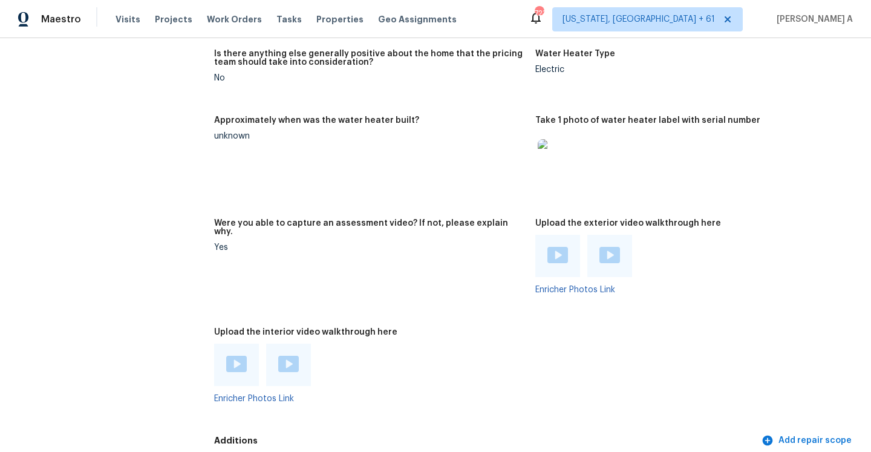
click at [236, 356] on img at bounding box center [236, 364] width 21 height 16
click at [295, 356] on img at bounding box center [288, 364] width 21 height 16
click at [288, 356] on img at bounding box center [288, 364] width 21 height 16
